Goal: Task Accomplishment & Management: Use online tool/utility

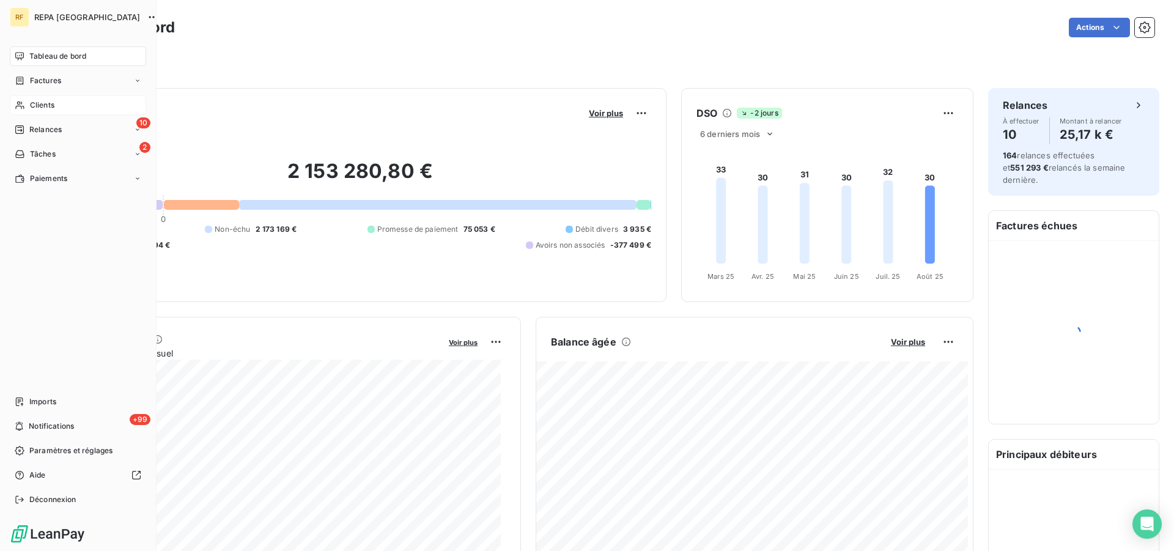
click at [35, 105] on span "Clients" at bounding box center [42, 105] width 24 height 11
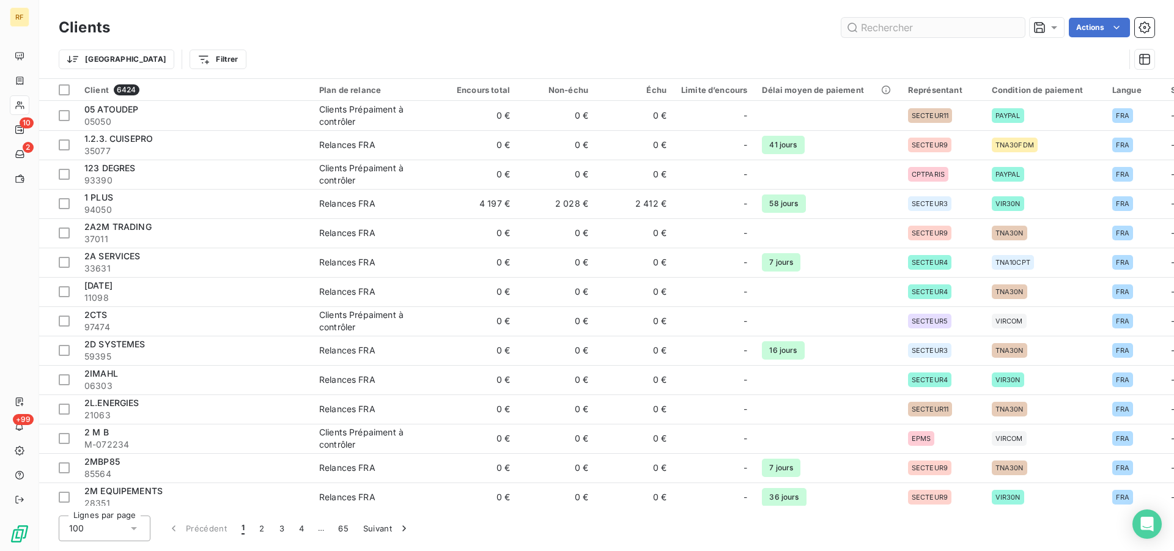
click at [924, 31] on input "text" at bounding box center [934, 28] width 184 height 20
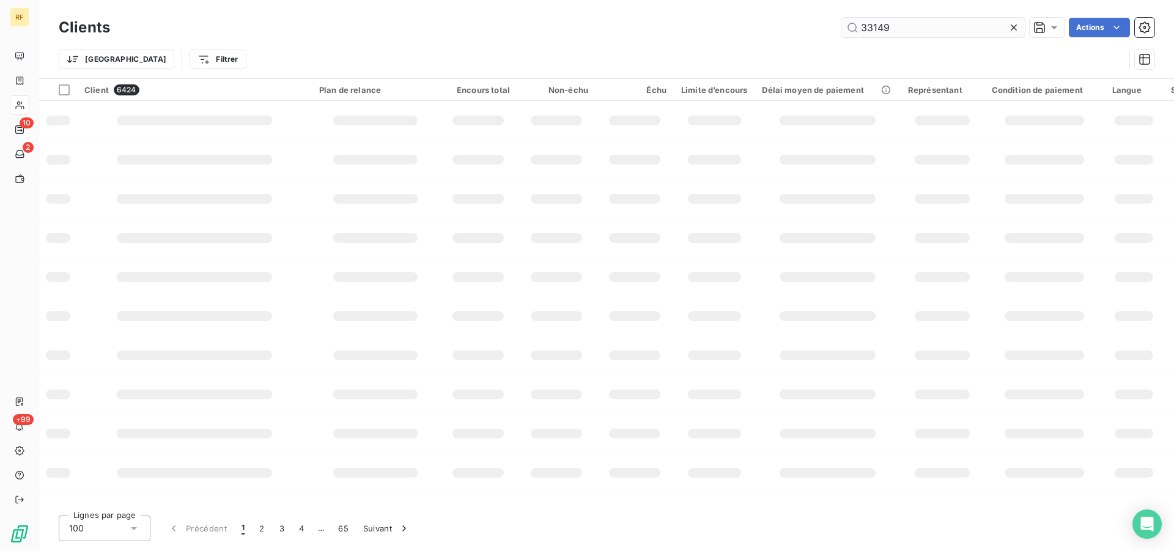
type input "33149"
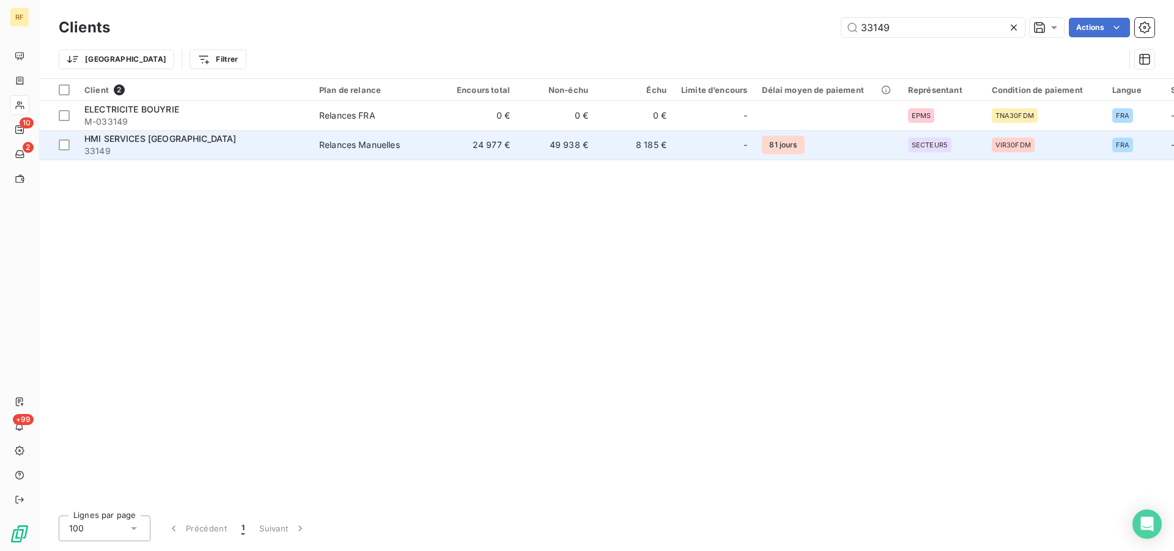
click at [138, 143] on span "HMI SERVICES [GEOGRAPHIC_DATA]" at bounding box center [160, 138] width 152 height 10
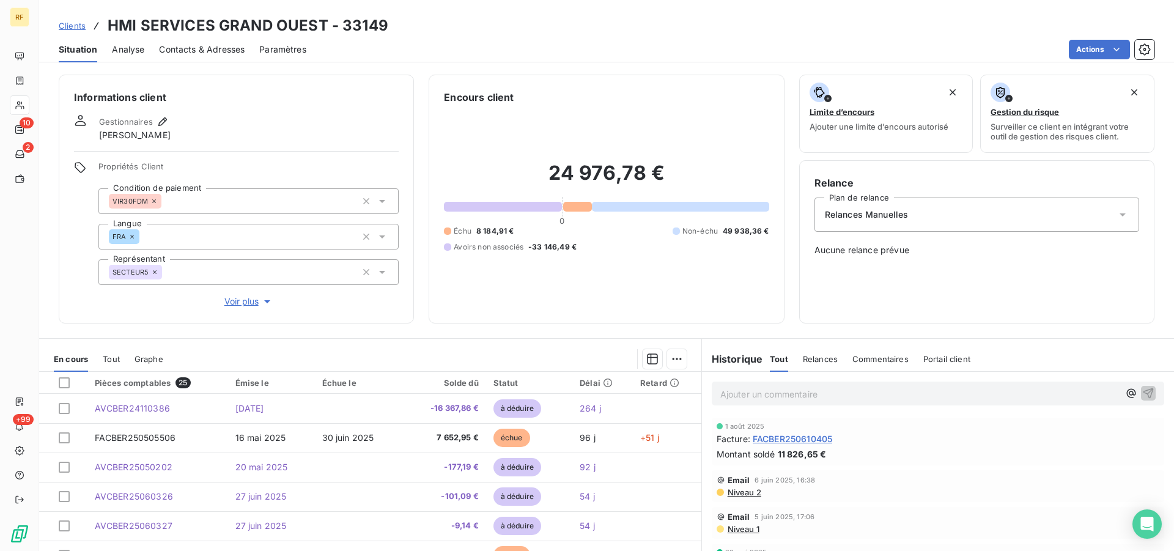
click at [856, 214] on span "Relances Manuelles" at bounding box center [867, 215] width 84 height 12
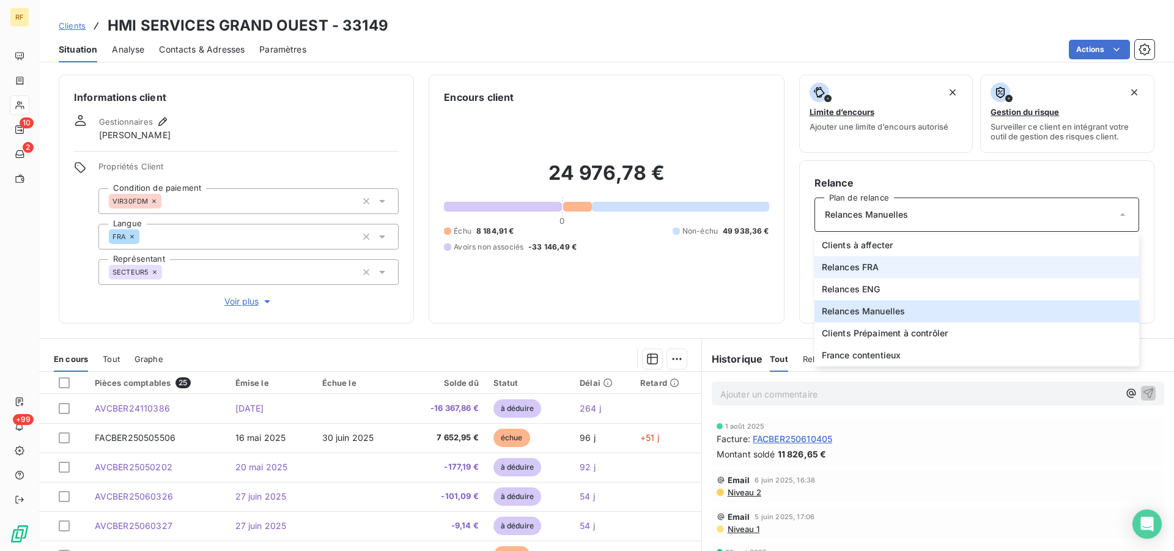
click at [864, 268] on span "Relances FRA" at bounding box center [851, 267] width 58 height 12
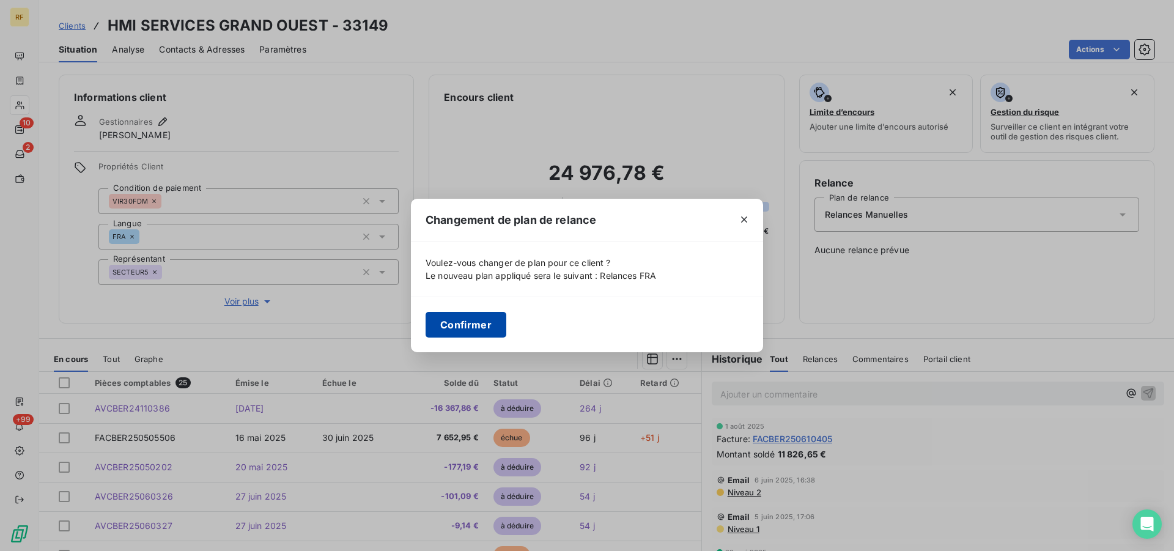
click at [446, 317] on button "Confirmer" at bounding box center [466, 325] width 81 height 26
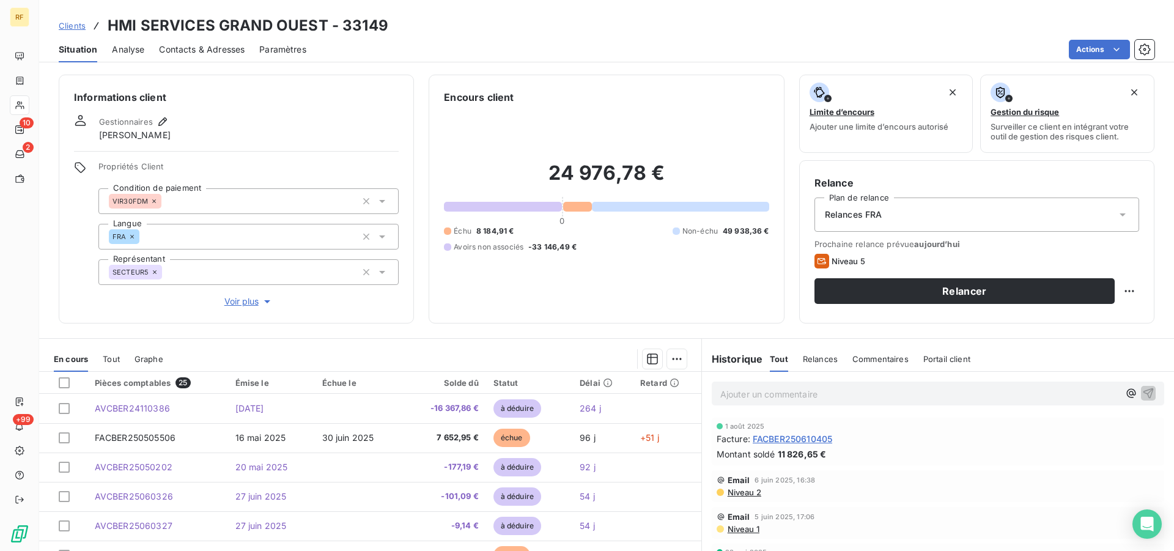
click at [724, 268] on div "24 976,78 € 0 Échu 8 184,91 € Non-échu 49 938,36 € Avoirs non associés -33 146,…" at bounding box center [606, 207] width 325 height 204
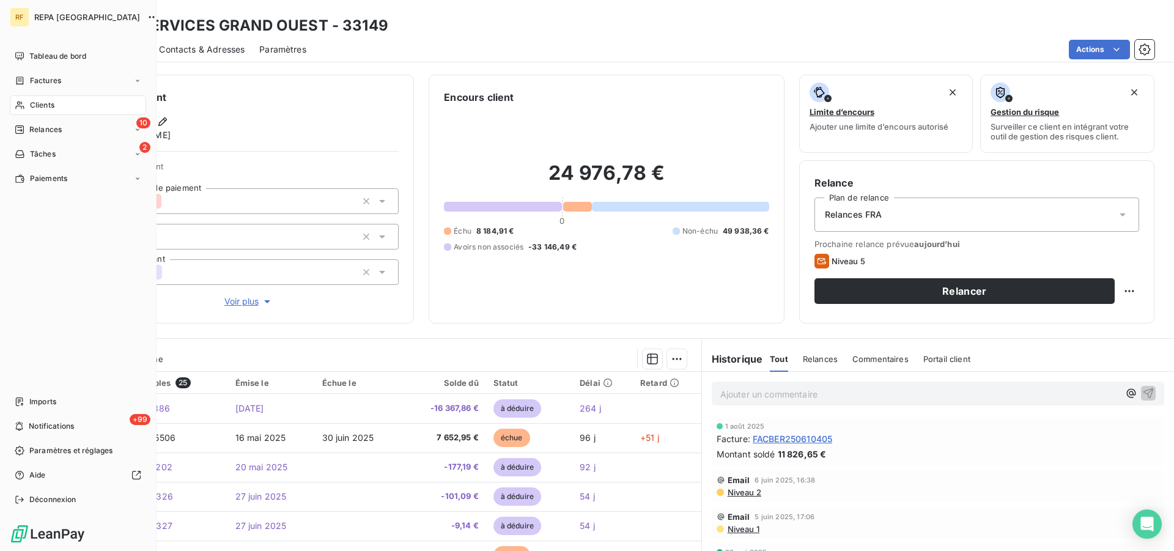
click at [34, 109] on span "Clients" at bounding box center [42, 105] width 24 height 11
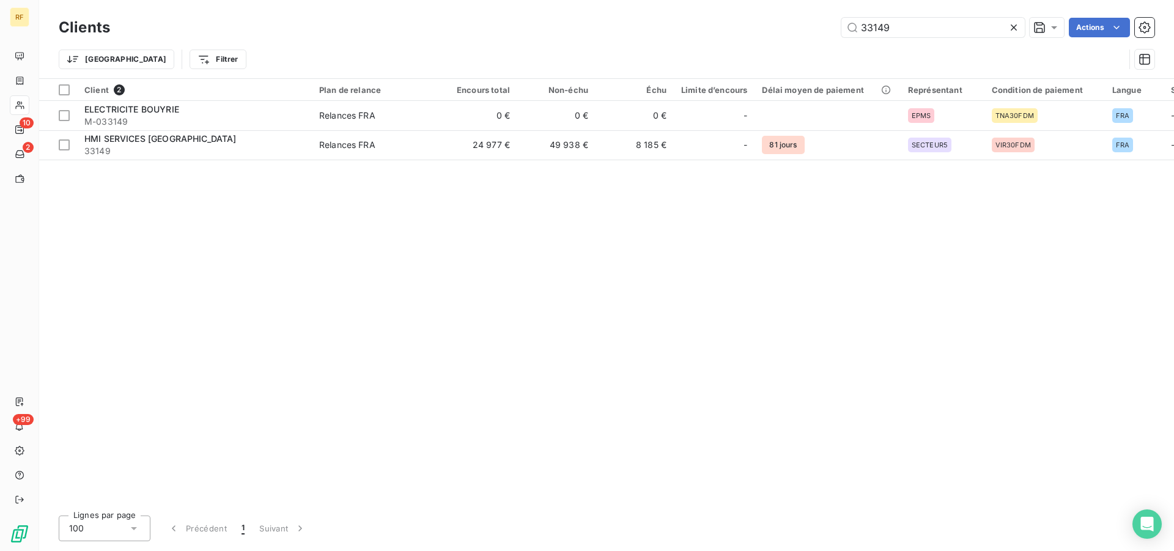
click at [1014, 26] on icon at bounding box center [1014, 27] width 12 height 12
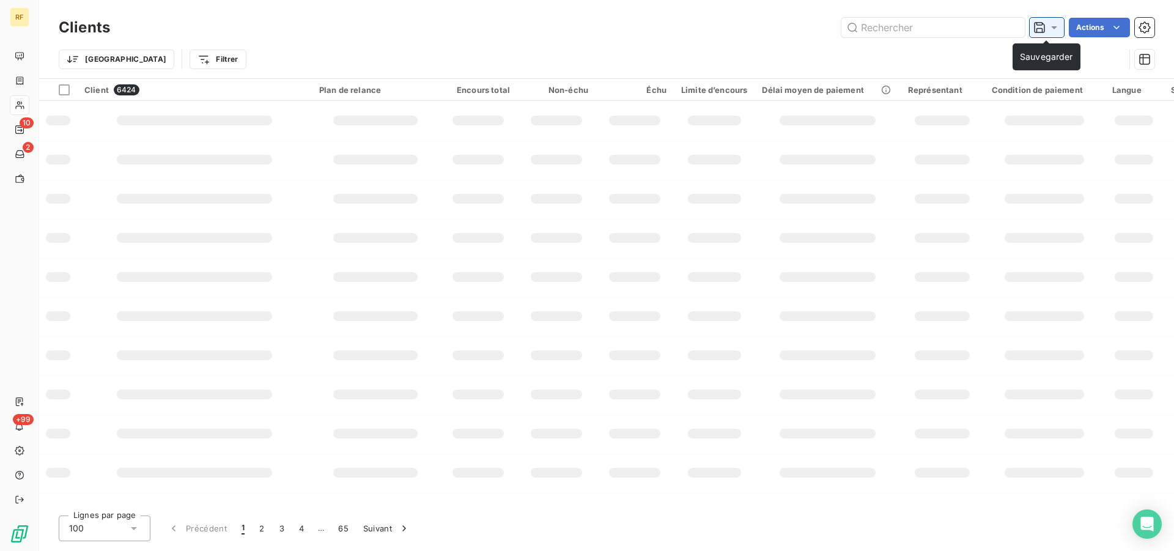
click at [1049, 31] on icon at bounding box center [1054, 27] width 12 height 12
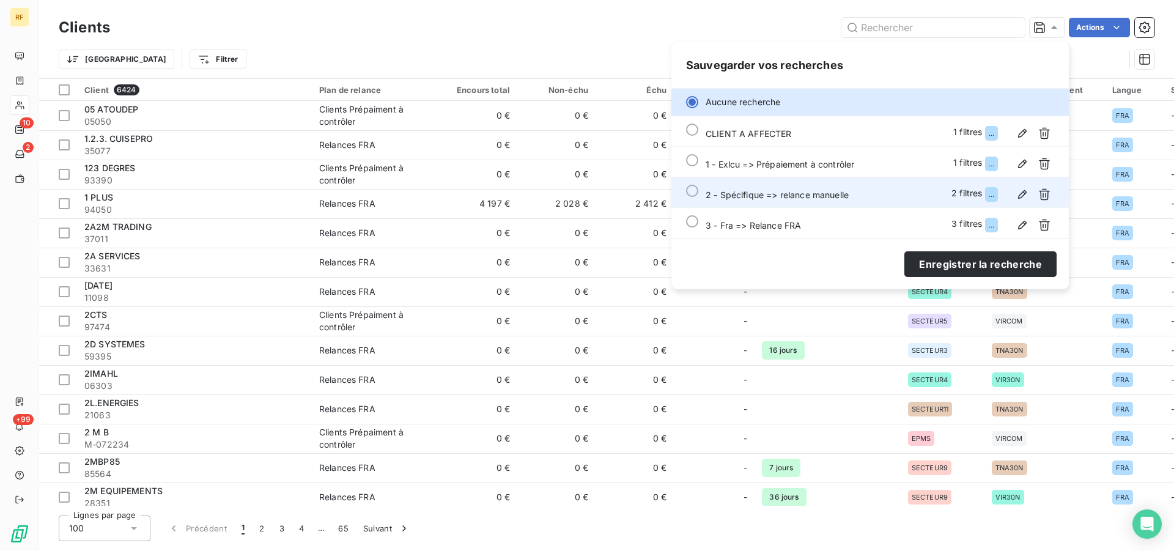
click at [760, 196] on span "2 - Spécifique => relance manuelle" at bounding box center [777, 195] width 143 height 10
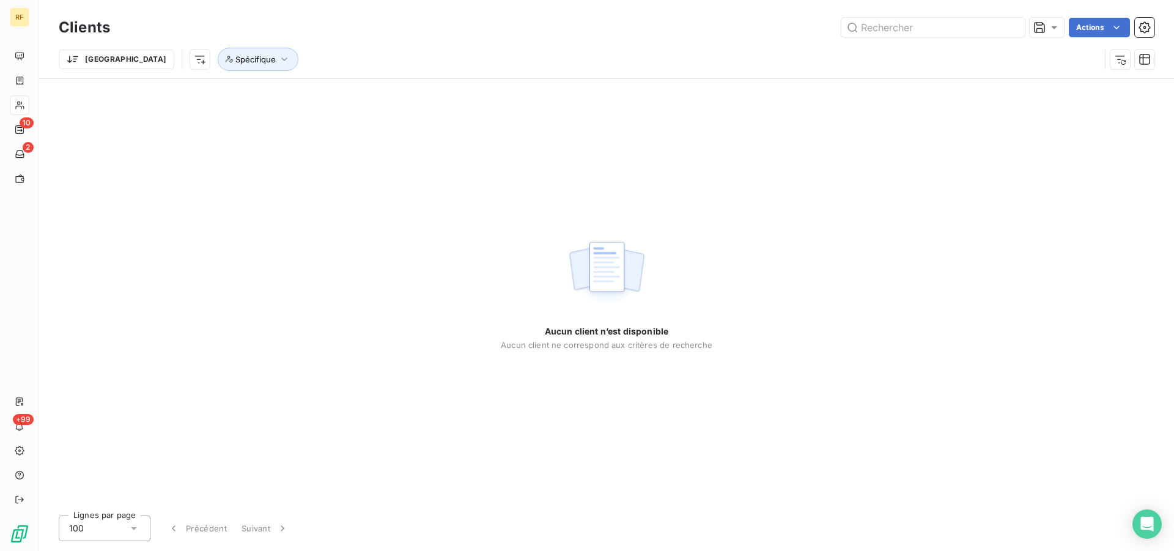
click at [363, 195] on div "Aucun client n’est disponible Aucun client ne correspond aux critères de recher…" at bounding box center [606, 292] width 1135 height 427
click at [1119, 62] on icon "button" at bounding box center [1121, 59] width 12 height 12
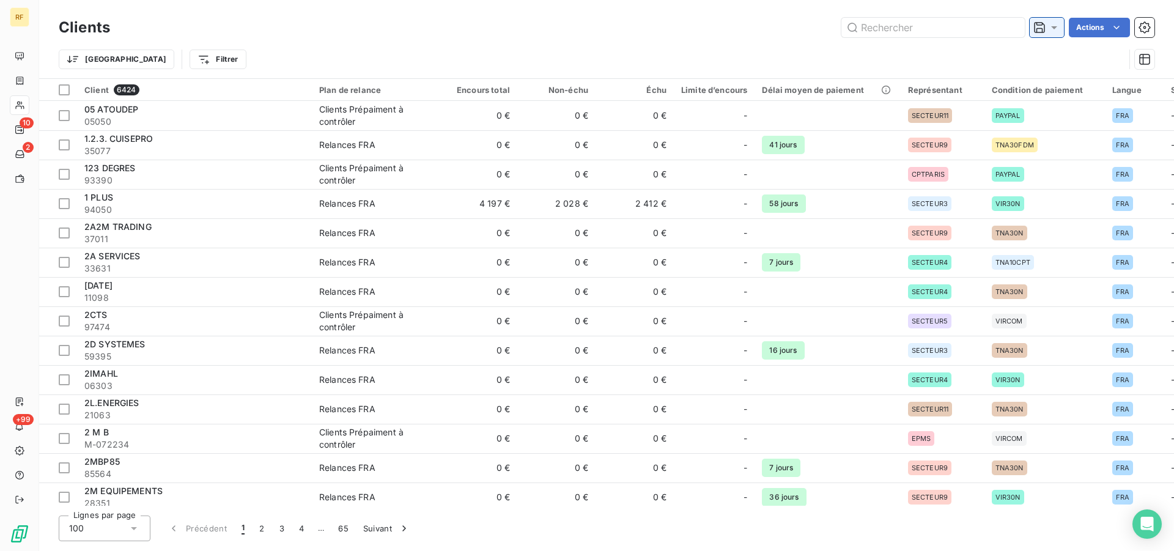
click at [1056, 25] on icon at bounding box center [1054, 27] width 12 height 12
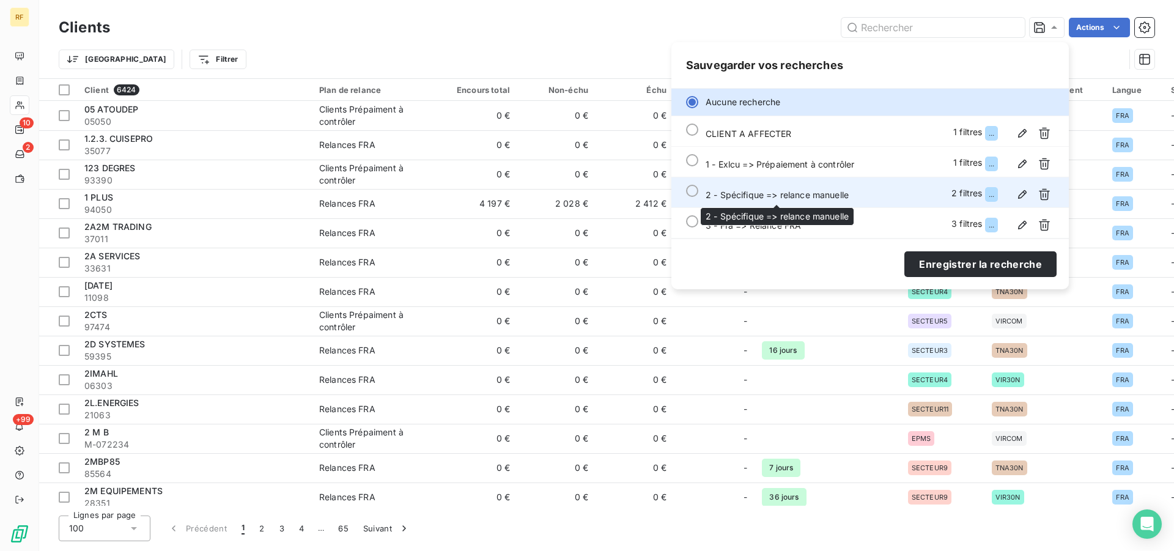
click at [767, 197] on span "2 - Spécifique => relance manuelle" at bounding box center [777, 195] width 143 height 10
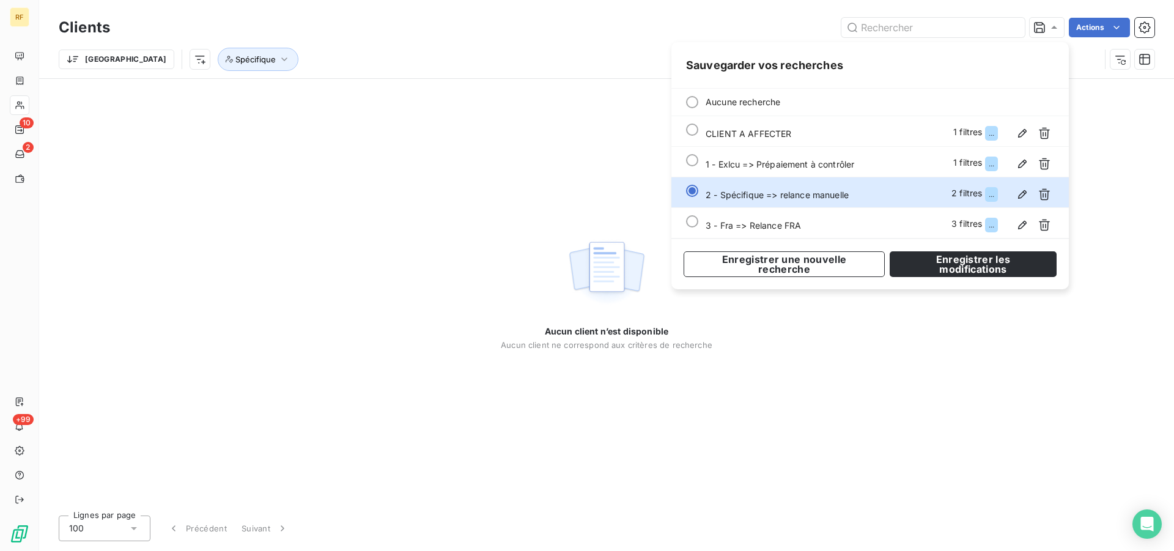
click at [424, 174] on div "Aucun client n’est disponible Aucun client ne correspond aux critères de recher…" at bounding box center [606, 292] width 1135 height 427
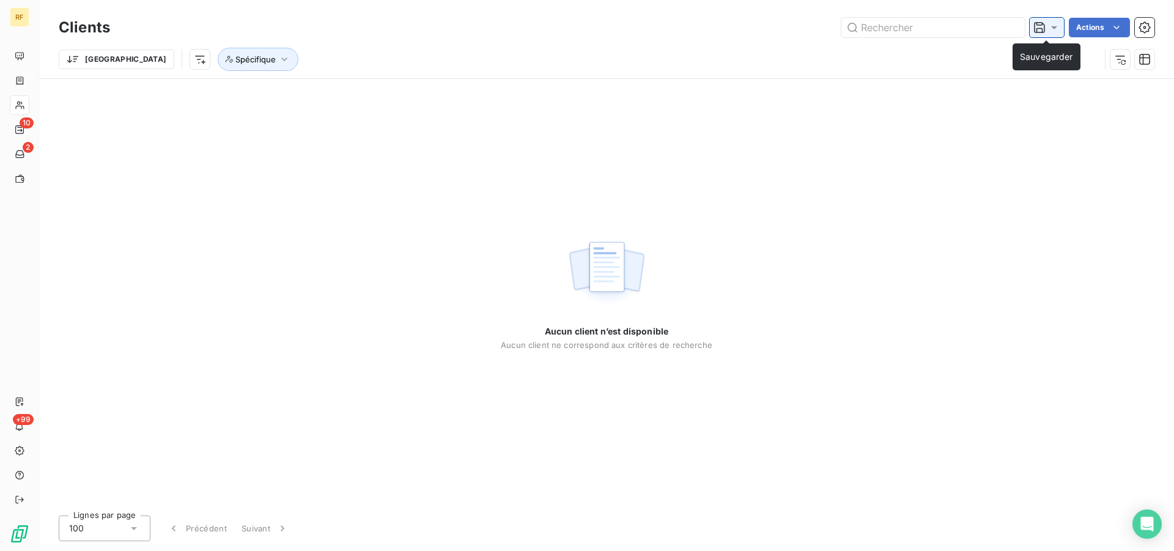
click at [1058, 30] on icon at bounding box center [1054, 27] width 12 height 12
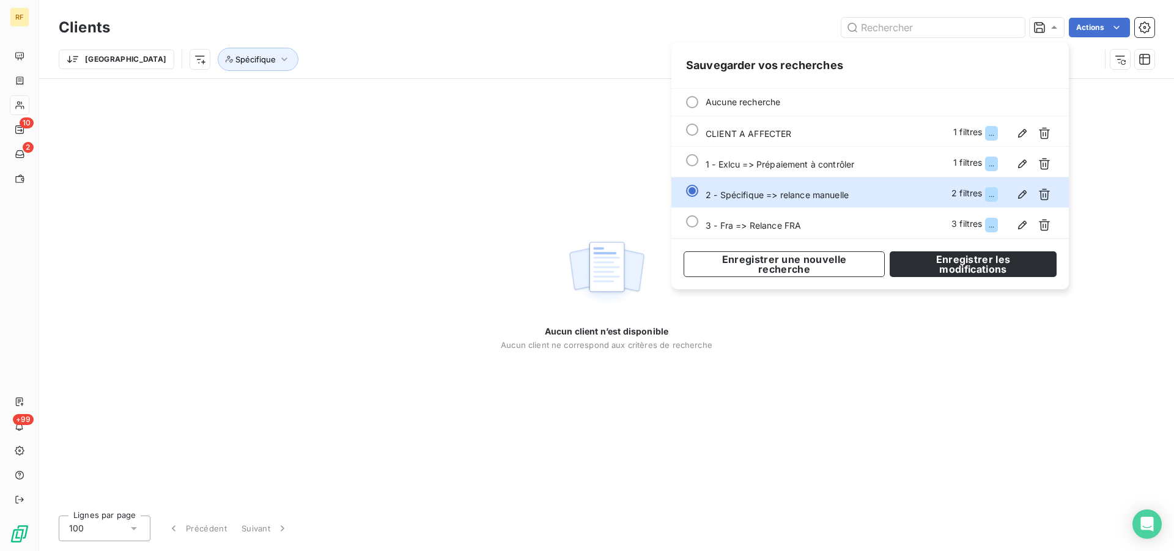
click at [573, 66] on div "Trier Spécifique" at bounding box center [580, 59] width 1042 height 23
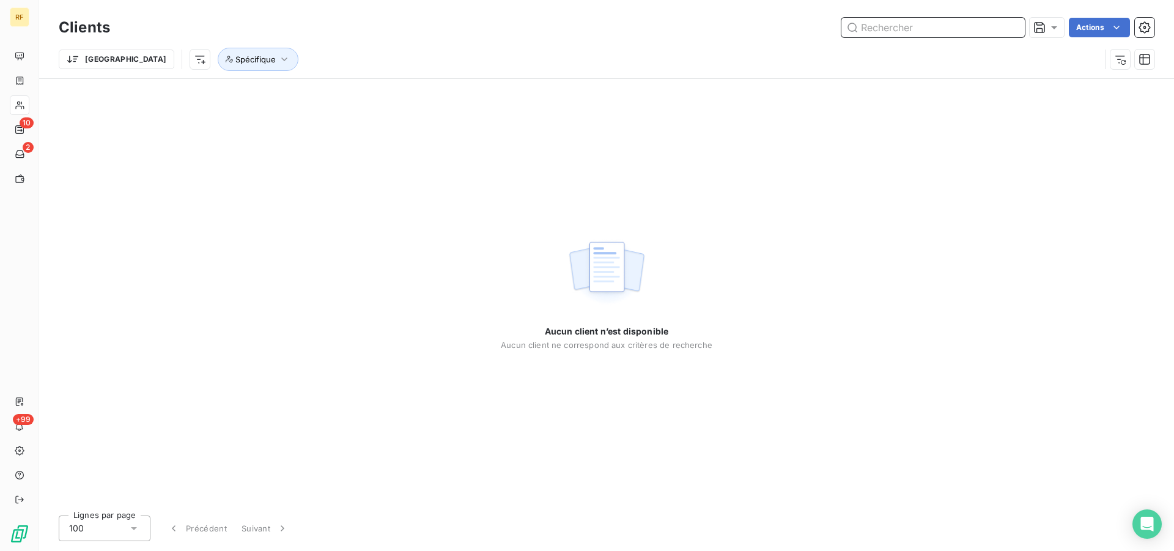
click at [941, 25] on input "text" at bounding box center [934, 28] width 184 height 20
drag, startPoint x: 932, startPoint y: 29, endPoint x: 637, endPoint y: -2, distance: 296.4
click at [842, 18] on input "8558" at bounding box center [934, 28] width 184 height 20
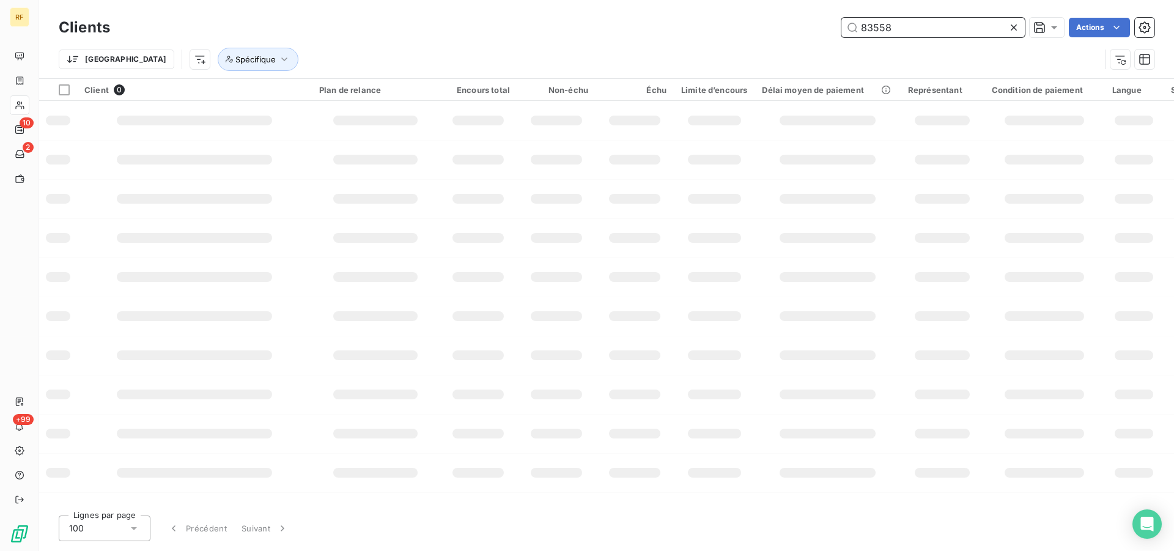
type input "83558"
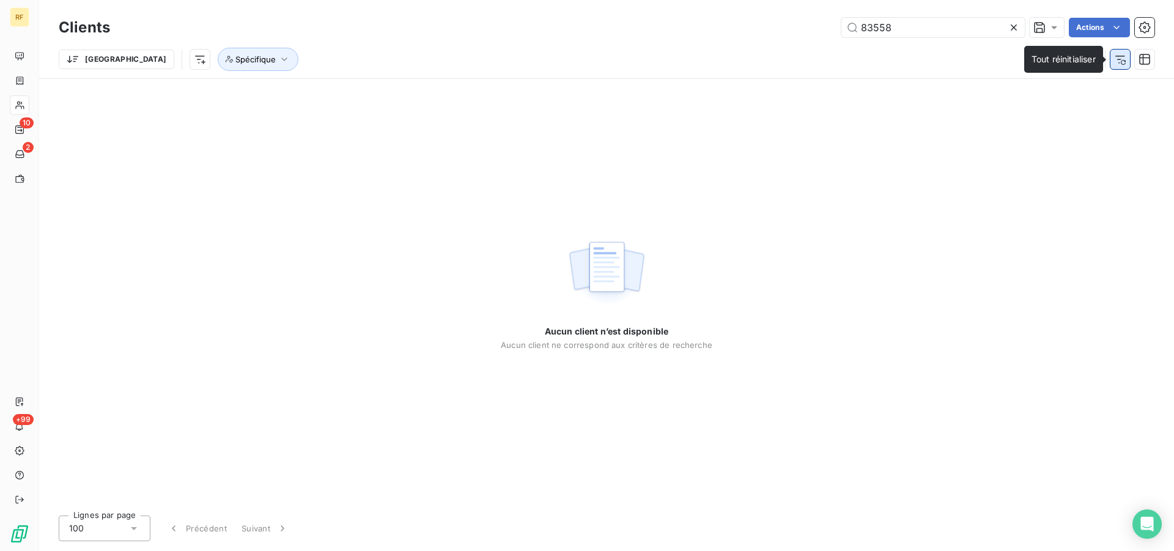
click at [1121, 61] on icon "button" at bounding box center [1121, 59] width 12 height 12
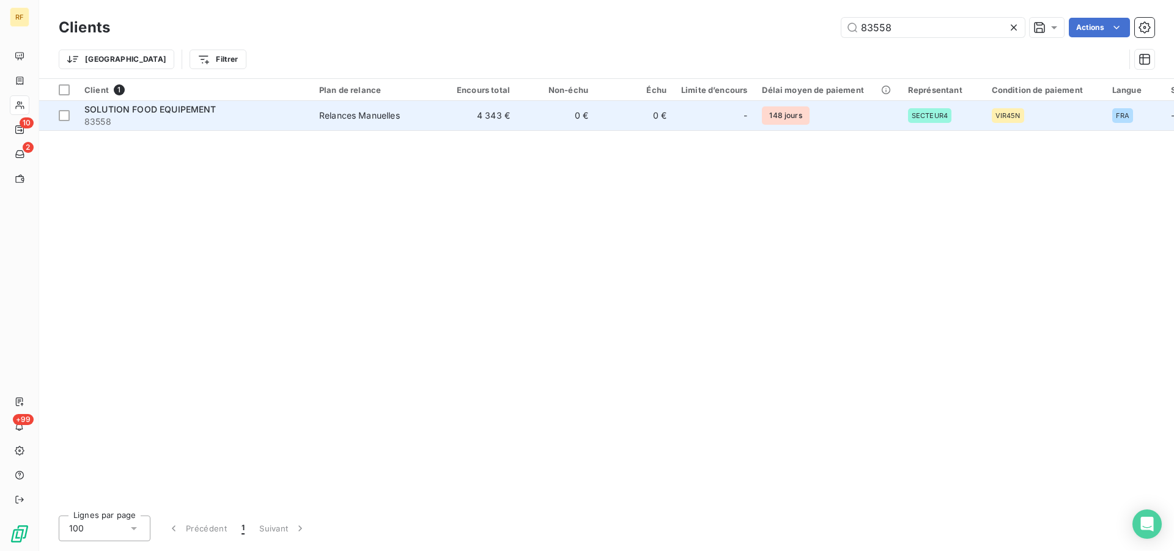
click at [190, 109] on span "SOLUTION FOOD EQUIPEMENT" at bounding box center [150, 109] width 132 height 10
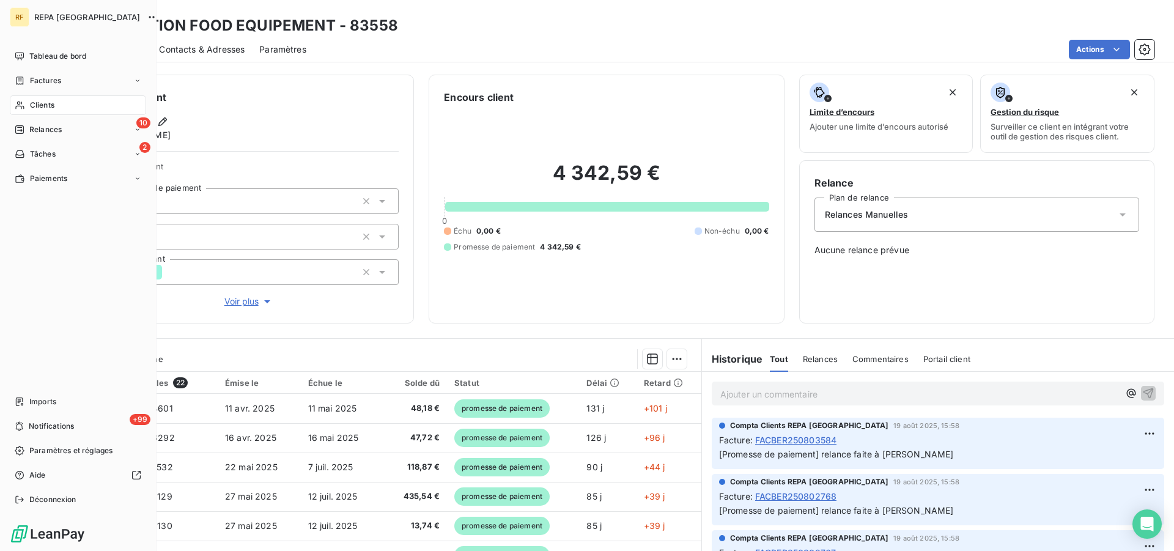
click at [43, 108] on span "Clients" at bounding box center [42, 105] width 24 height 11
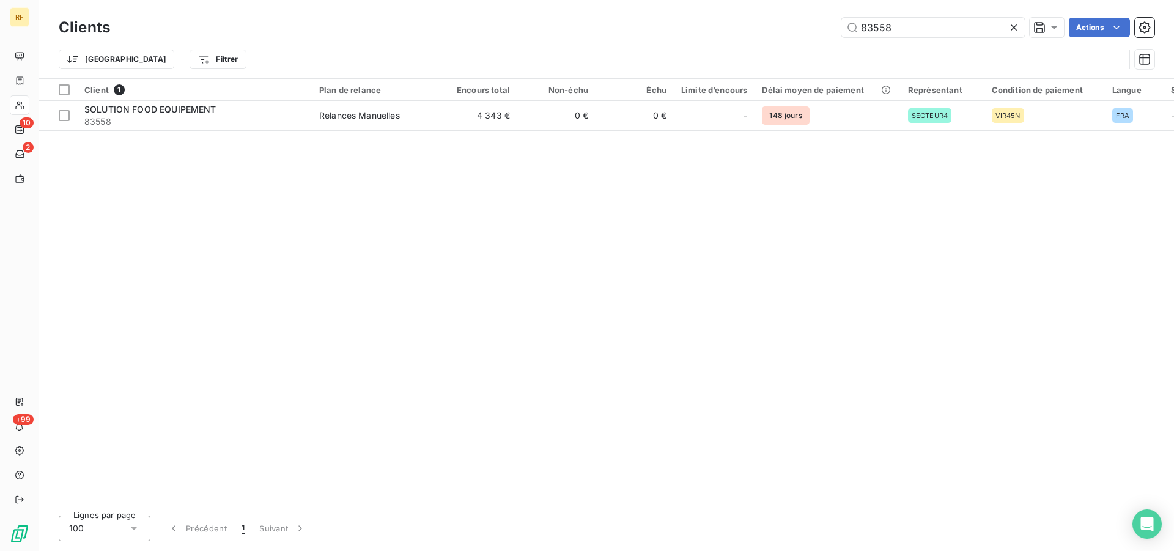
click at [1015, 29] on icon at bounding box center [1014, 27] width 6 height 6
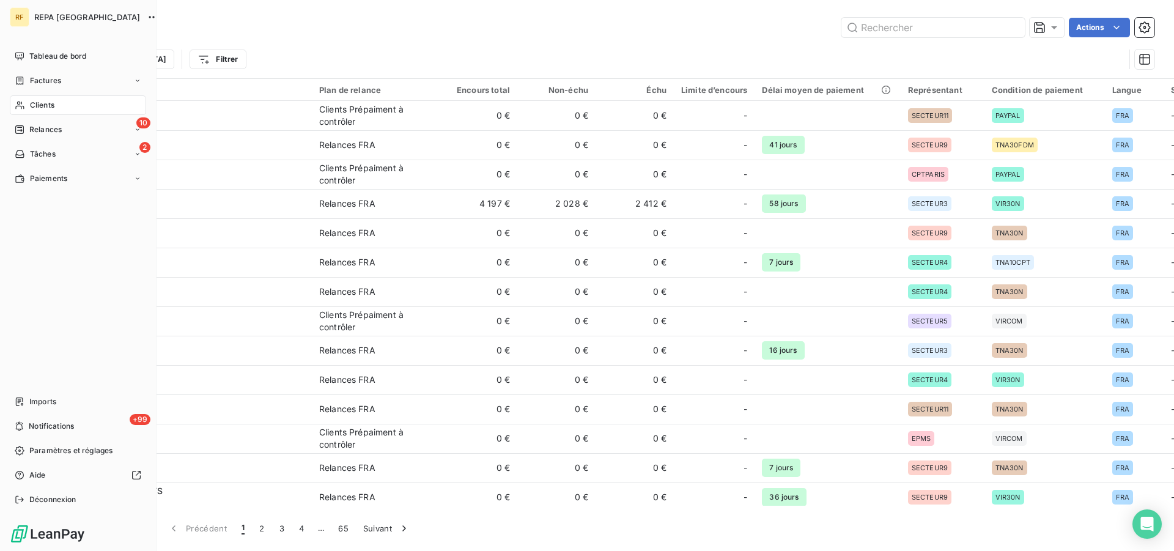
click at [48, 105] on span "Clients" at bounding box center [42, 105] width 24 height 11
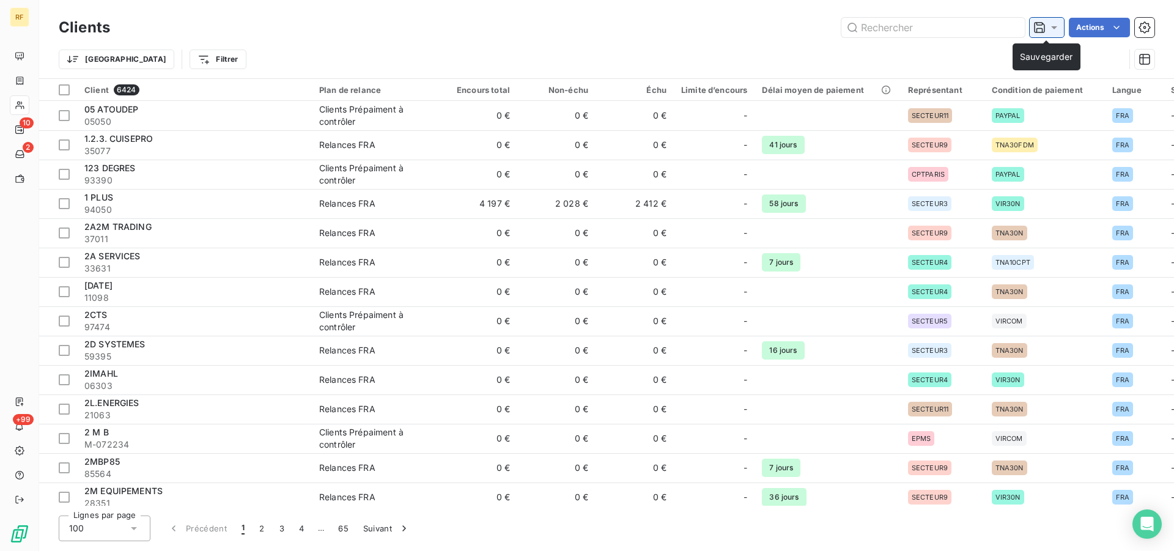
click at [1045, 32] on div at bounding box center [1047, 27] width 27 height 12
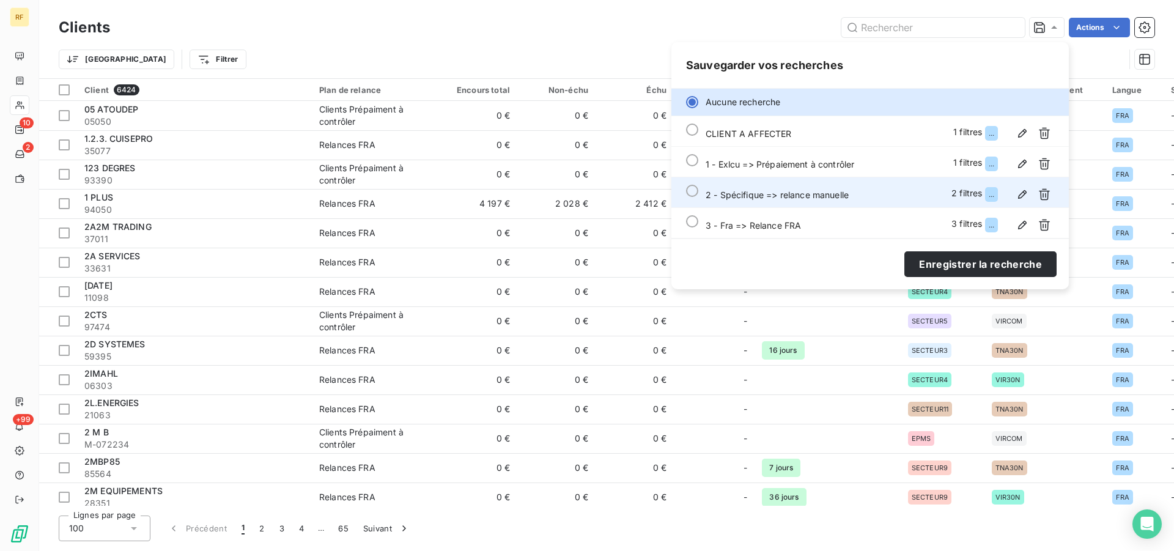
click at [688, 189] on div at bounding box center [692, 191] width 12 height 12
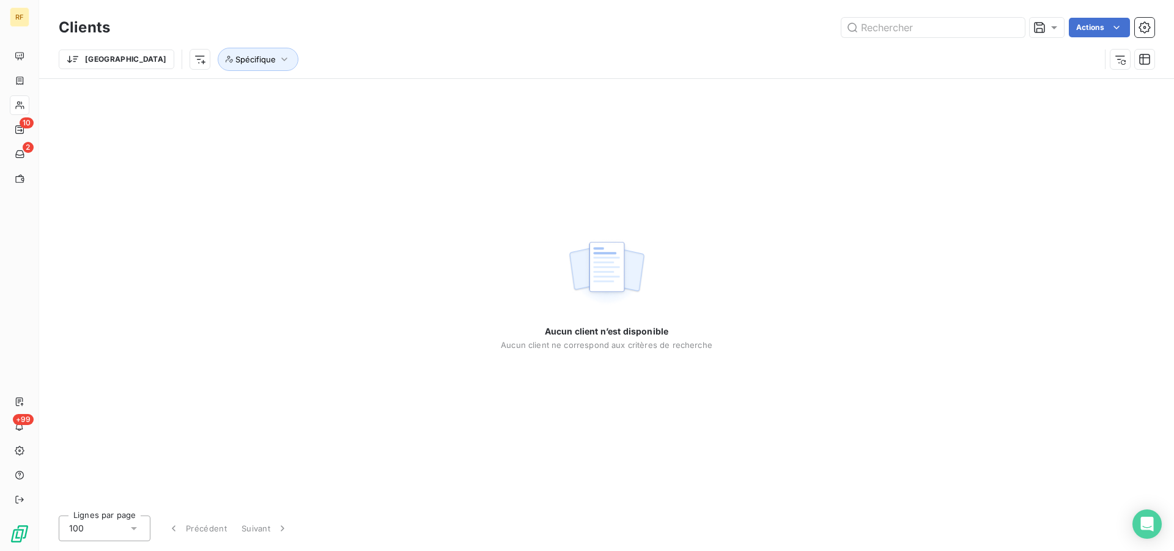
click at [396, 169] on div "Aucun client n’est disponible Aucun client ne correspond aux critères de recher…" at bounding box center [606, 292] width 1135 height 427
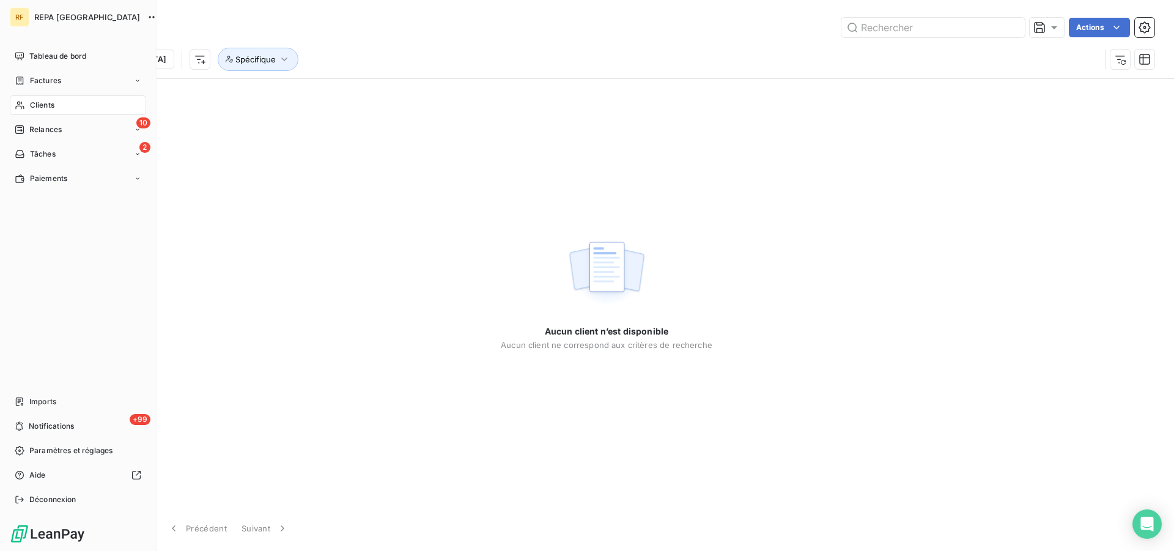
click at [42, 105] on span "Clients" at bounding box center [42, 105] width 24 height 11
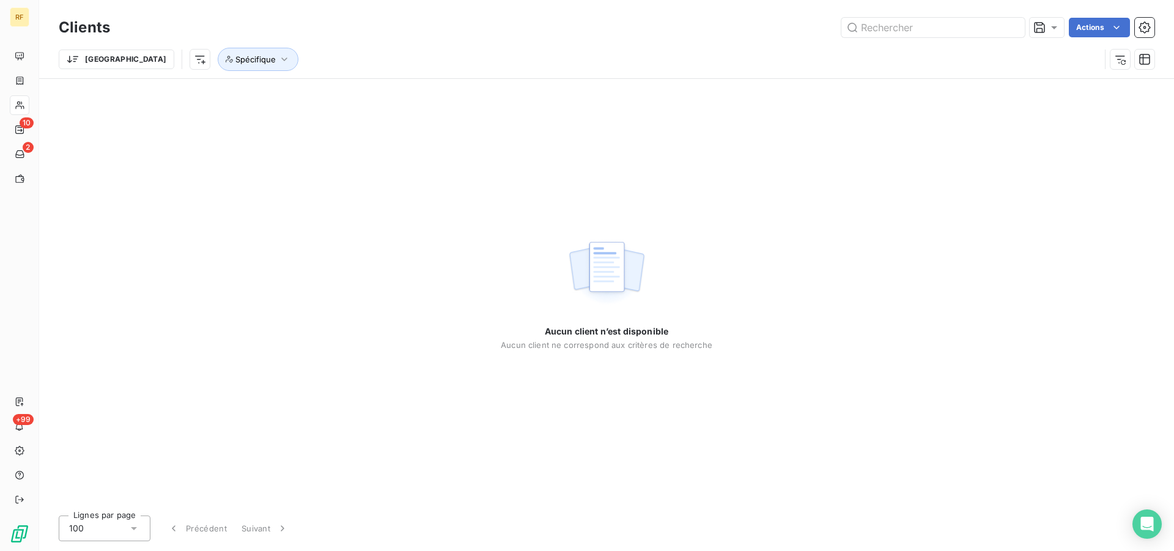
click at [1130, 61] on div at bounding box center [1130, 60] width 50 height 20
click at [1115, 61] on icon "button" at bounding box center [1121, 59] width 12 height 12
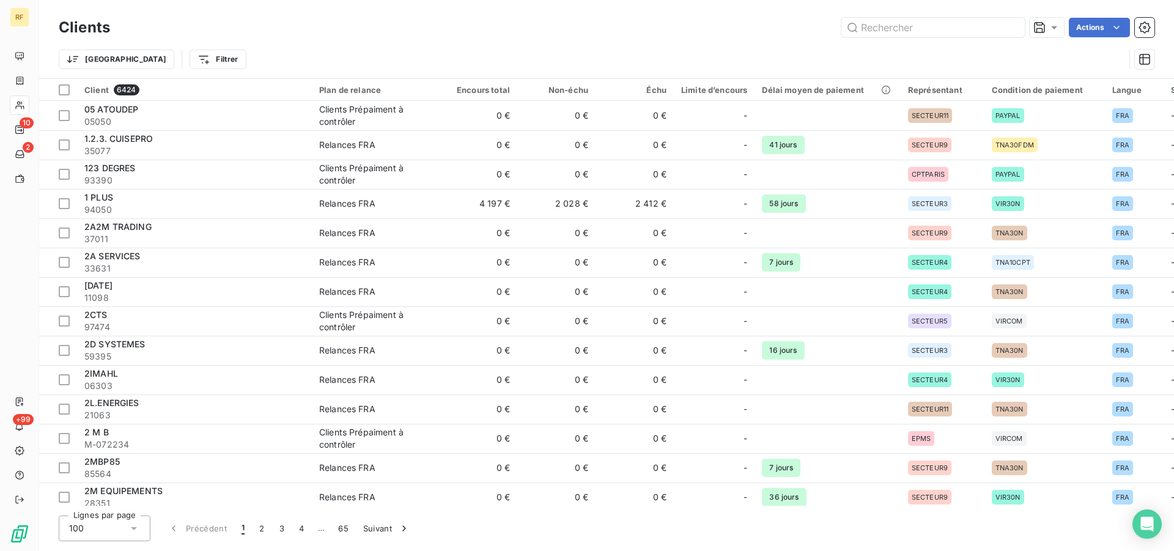
click at [501, 18] on div "Actions" at bounding box center [640, 28] width 1030 height 20
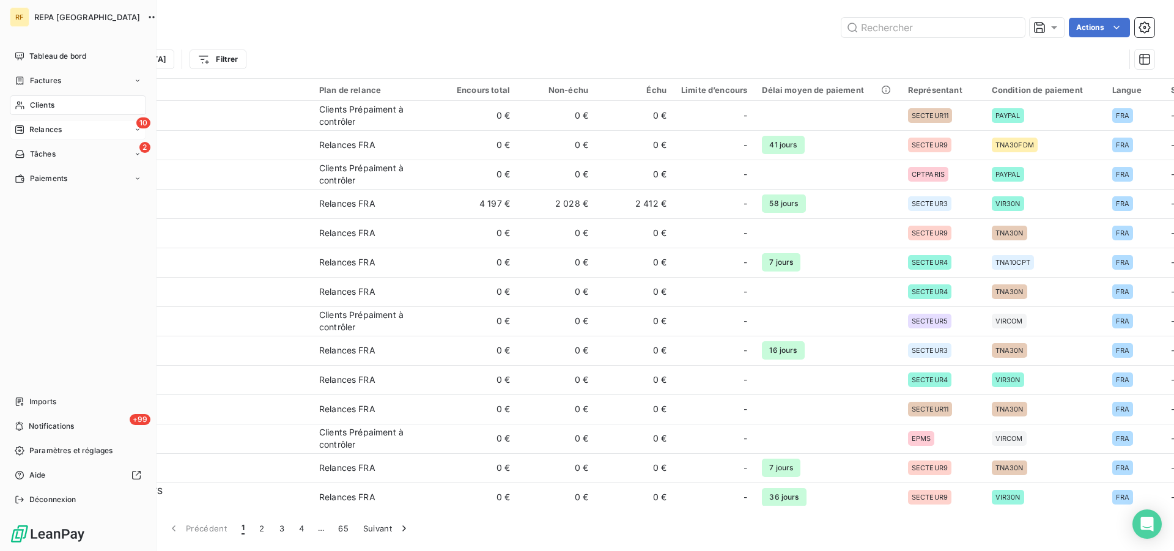
click at [53, 130] on span "Relances" at bounding box center [45, 129] width 32 height 11
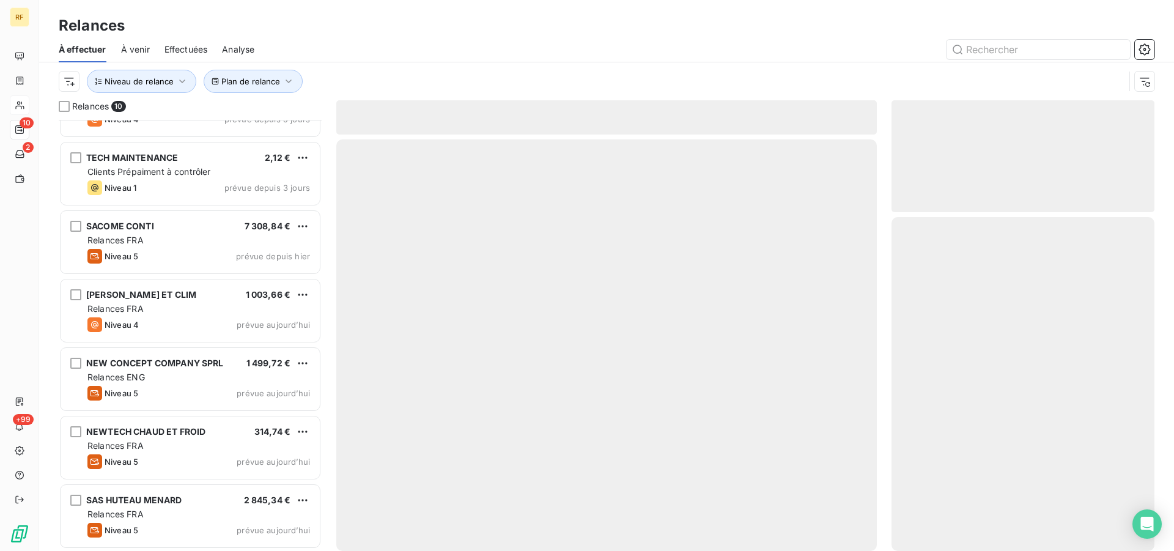
scroll to position [254, 0]
